Goal: Transaction & Acquisition: Purchase product/service

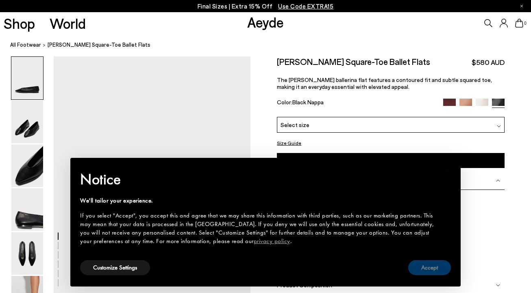
click at [424, 271] on button "Accept" at bounding box center [429, 268] width 43 height 15
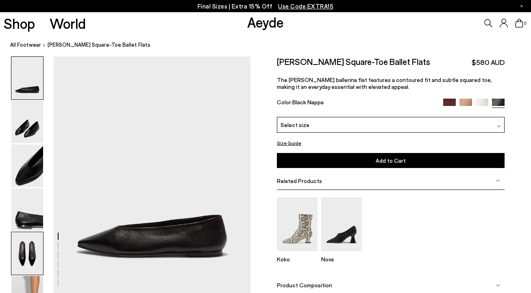
click at [25, 239] on img at bounding box center [27, 254] width 32 height 43
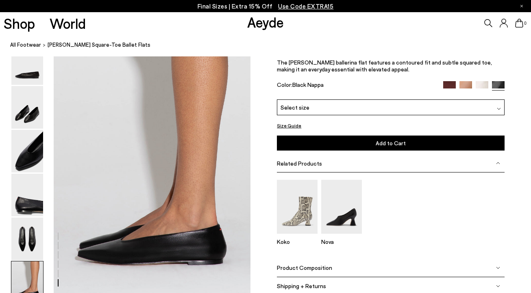
scroll to position [1306, 0]
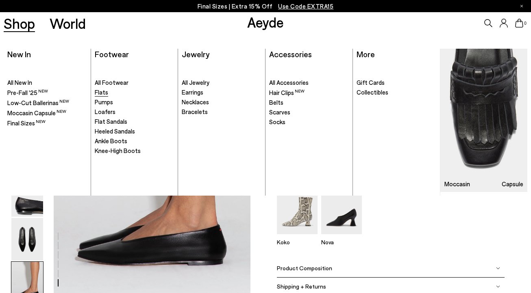
click at [101, 92] on span "Flats" at bounding box center [101, 92] width 13 height 7
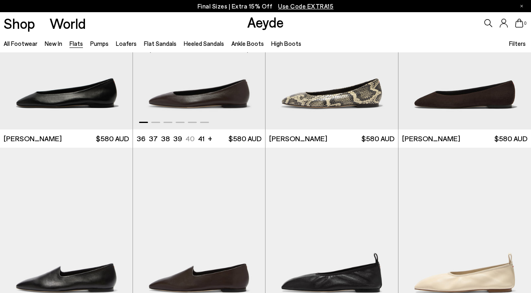
scroll to position [163, 0]
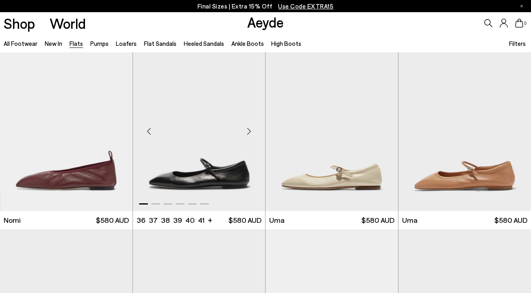
scroll to position [375, 0]
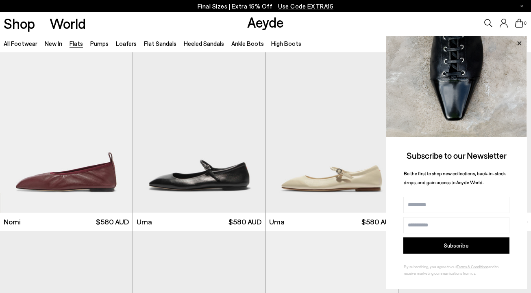
click at [521, 44] on icon at bounding box center [519, 43] width 4 height 4
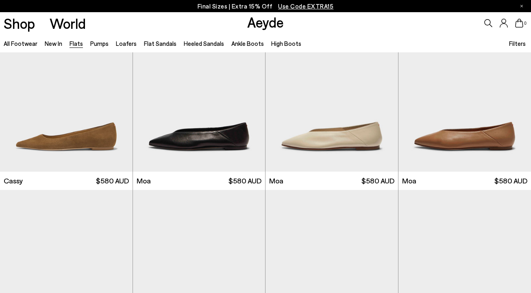
scroll to position [1077, 0]
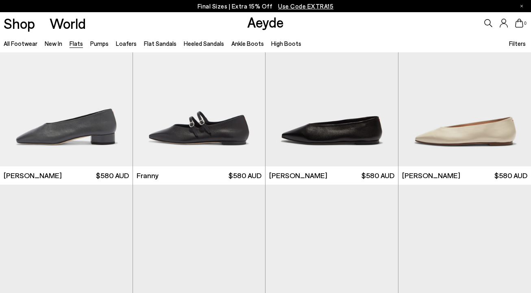
scroll to position [2124, 0]
